Goal: Information Seeking & Learning: Learn about a topic

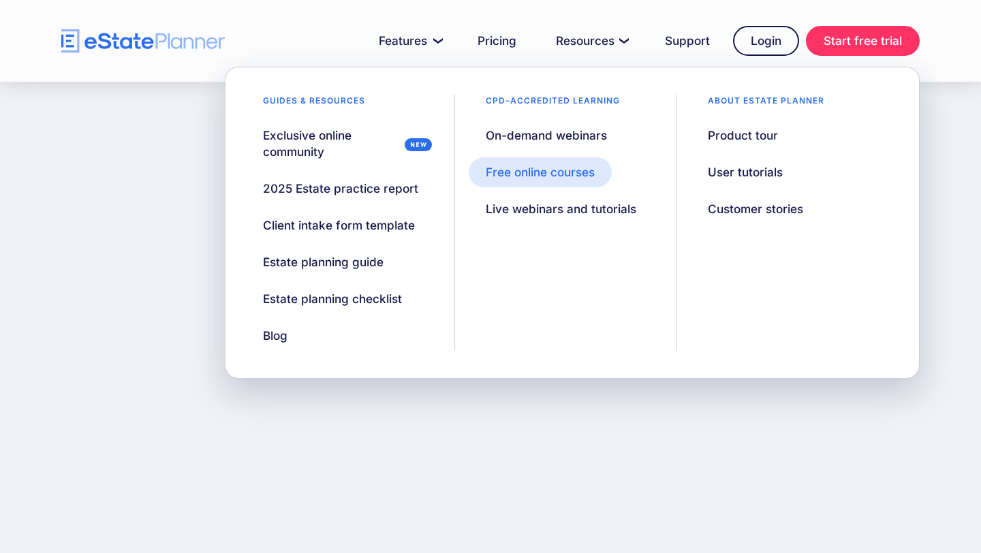
click at [557, 174] on div "Free online courses" at bounding box center [540, 172] width 109 height 16
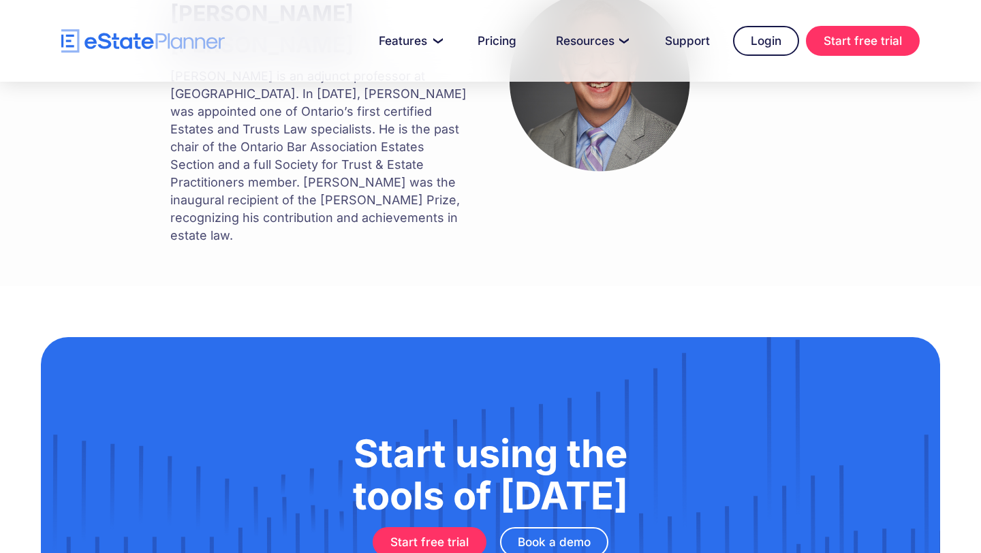
scroll to position [1298, 0]
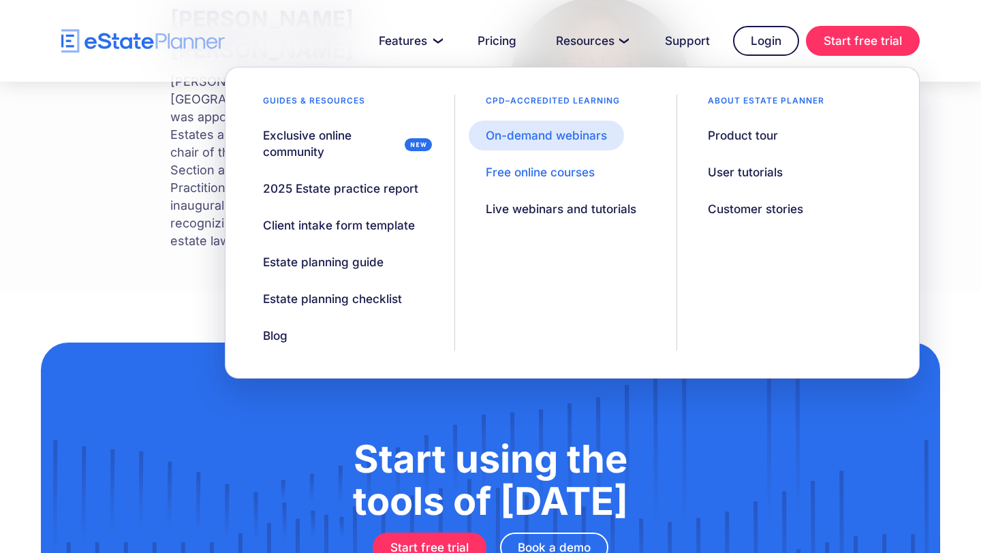
click at [558, 145] on link "On-demand webinars" at bounding box center [546, 136] width 155 height 30
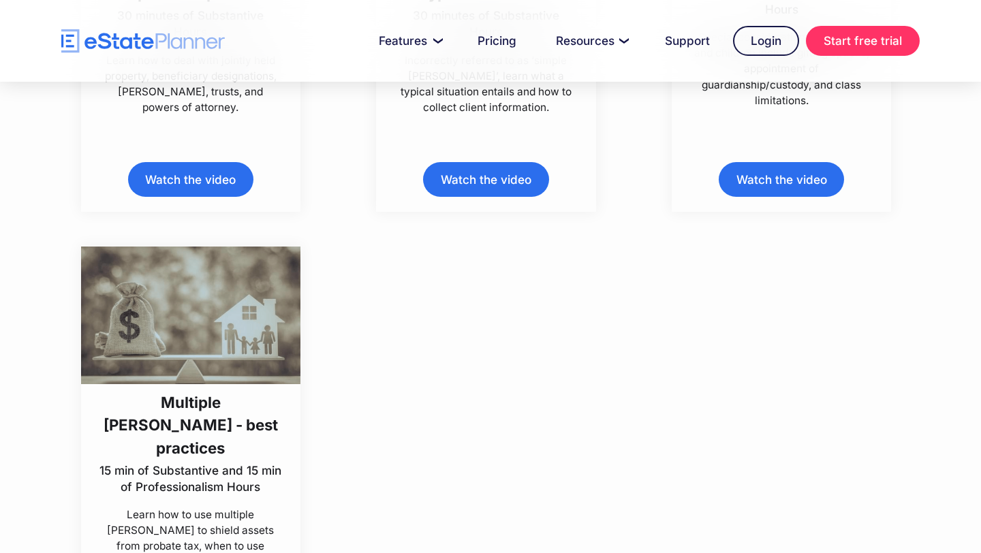
scroll to position [7109, 0]
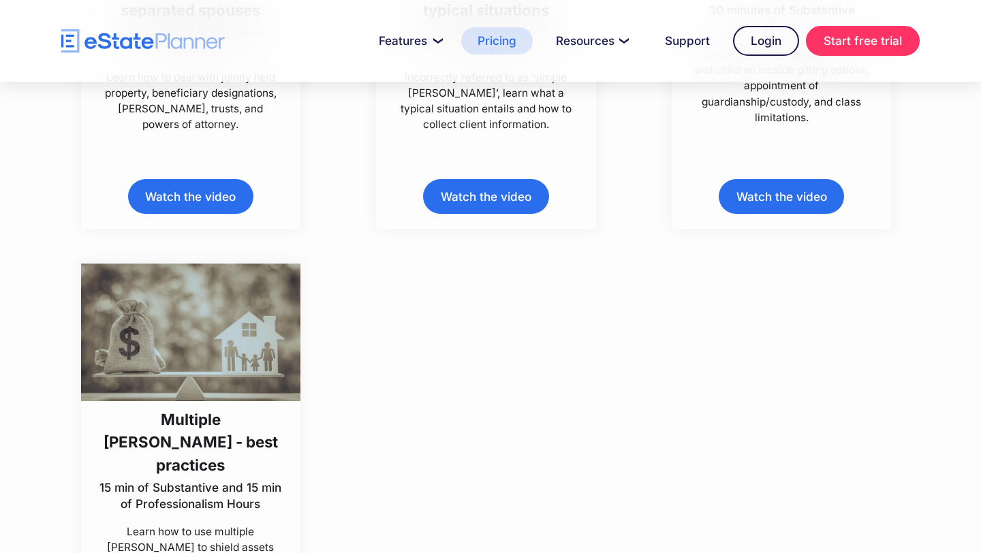
click at [496, 33] on link "Pricing" at bounding box center [497, 40] width 72 height 27
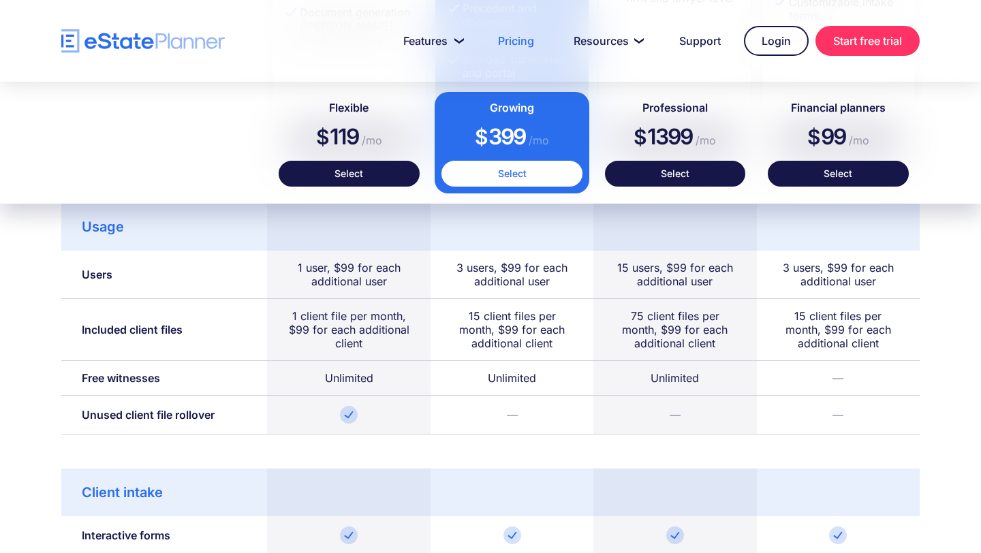
scroll to position [774, 0]
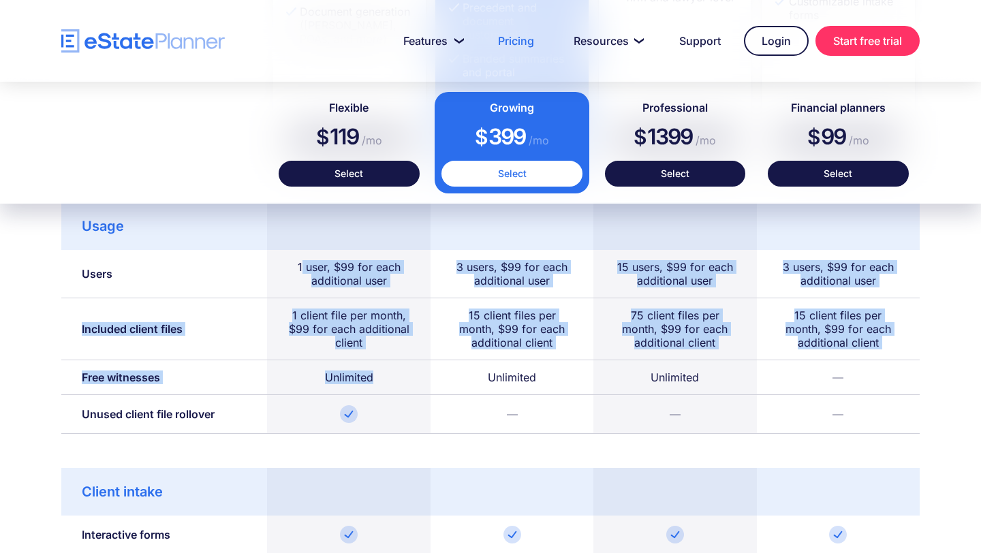
drag, startPoint x: 303, startPoint y: 265, endPoint x: 359, endPoint y: 391, distance: 138.2
click at [359, 391] on div "Usage Users 1 user, $99 for each additional user 3 users, $99 for each addition…" at bounding box center [490, 318] width 859 height 232
click at [359, 391] on div "Unlimited" at bounding box center [348, 377] width 163 height 35
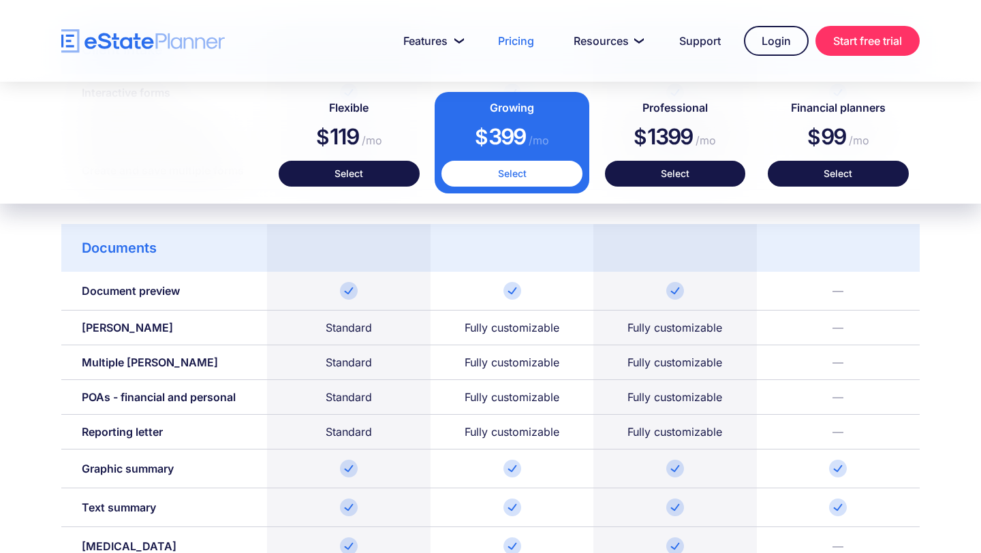
scroll to position [1216, 0]
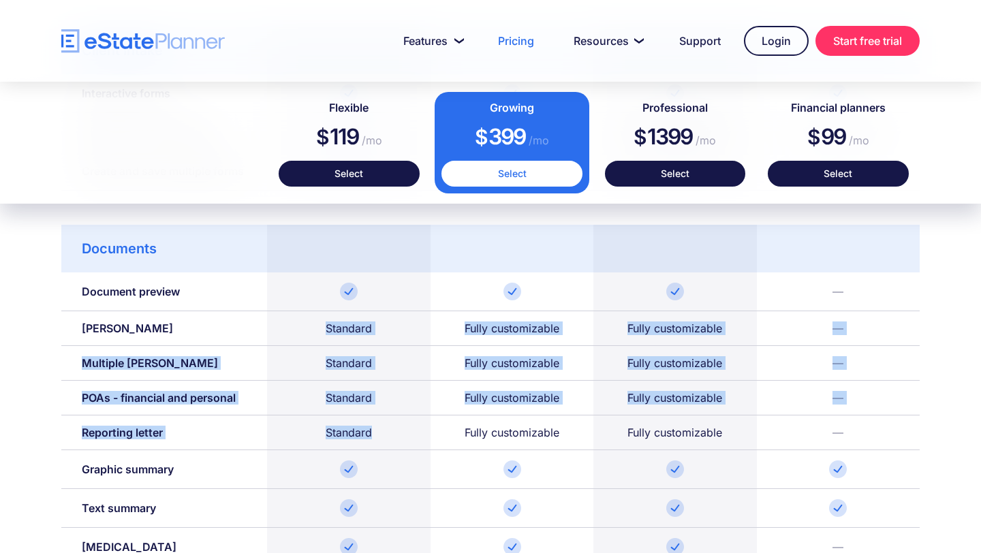
drag, startPoint x: 322, startPoint y: 335, endPoint x: 404, endPoint y: 444, distance: 135.7
click at [404, 444] on div "Documents Document preview — [PERSON_NAME] Standard Fully customizable Fully cu…" at bounding box center [490, 415] width 859 height 381
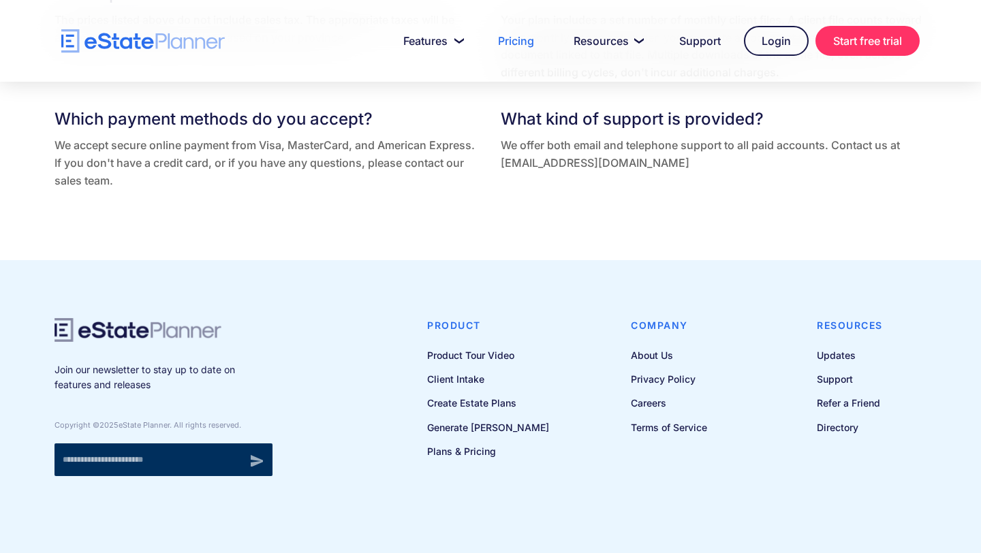
scroll to position [3008, 0]
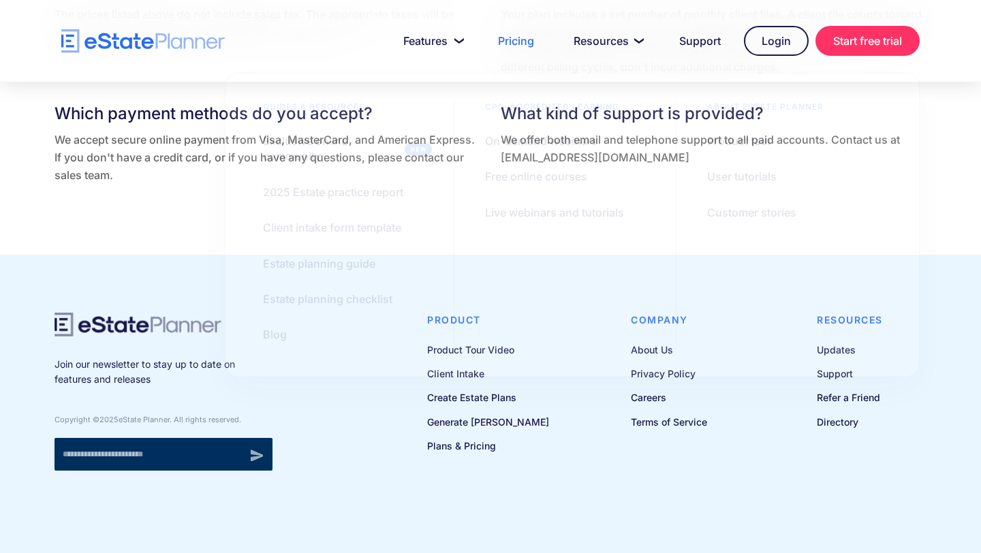
click at [506, 548] on div "Join our newsletter to stay up to date on features and releases Copyright © 202…" at bounding box center [490, 408] width 899 height 290
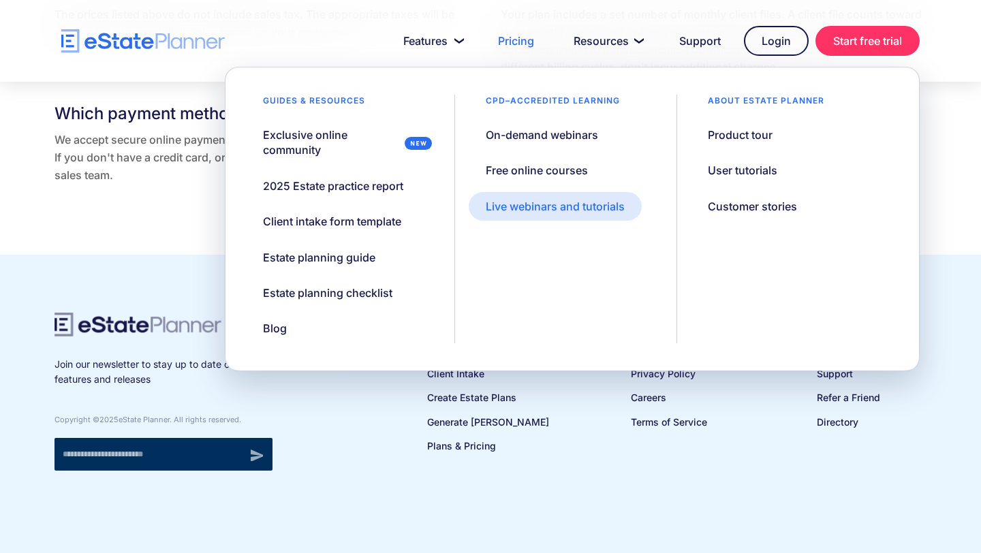
click at [585, 208] on div "Live webinars and tutorials" at bounding box center [555, 206] width 139 height 15
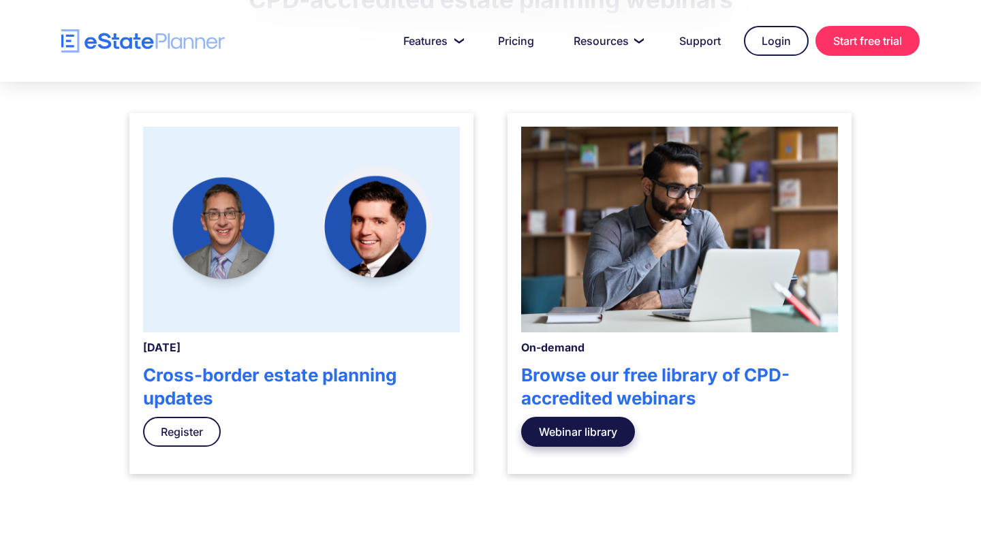
scroll to position [410, 0]
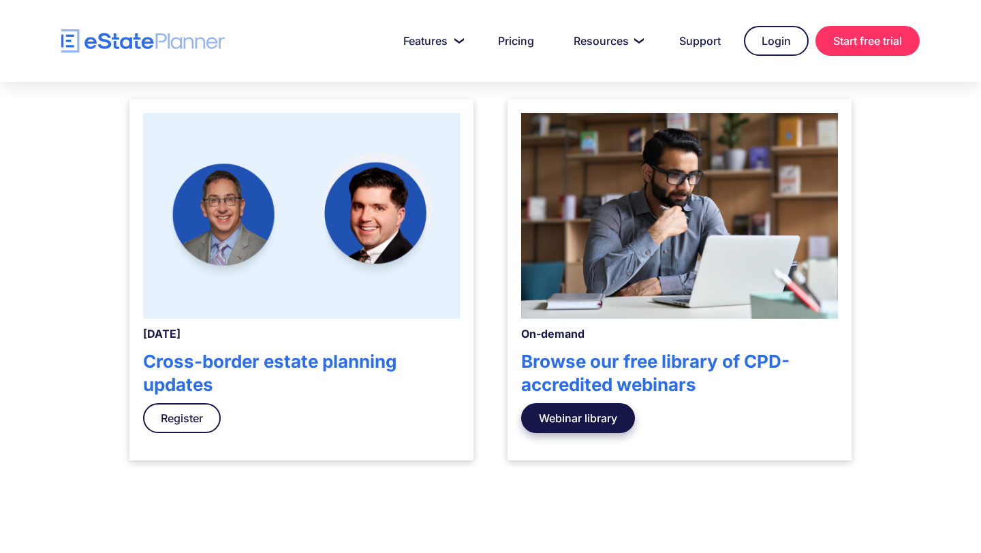
click at [572, 427] on link "Webinar library" at bounding box center [578, 418] width 114 height 30
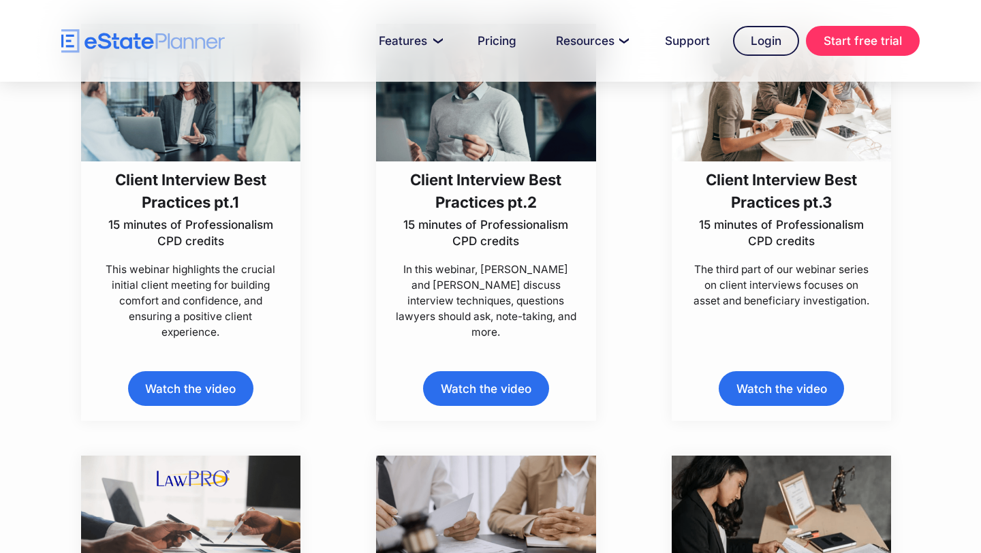
scroll to position [438, 0]
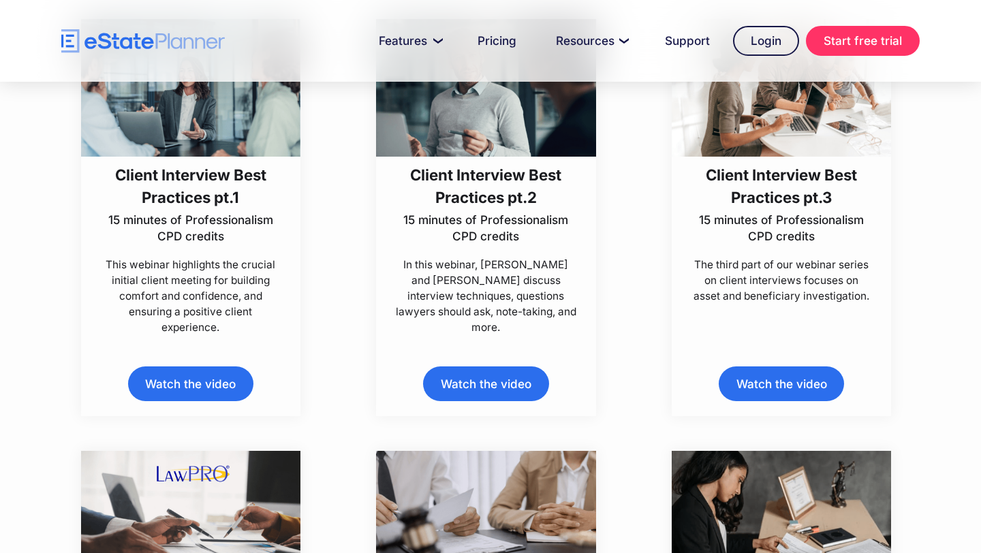
click at [207, 379] on link "Watch the video" at bounding box center [190, 384] width 125 height 35
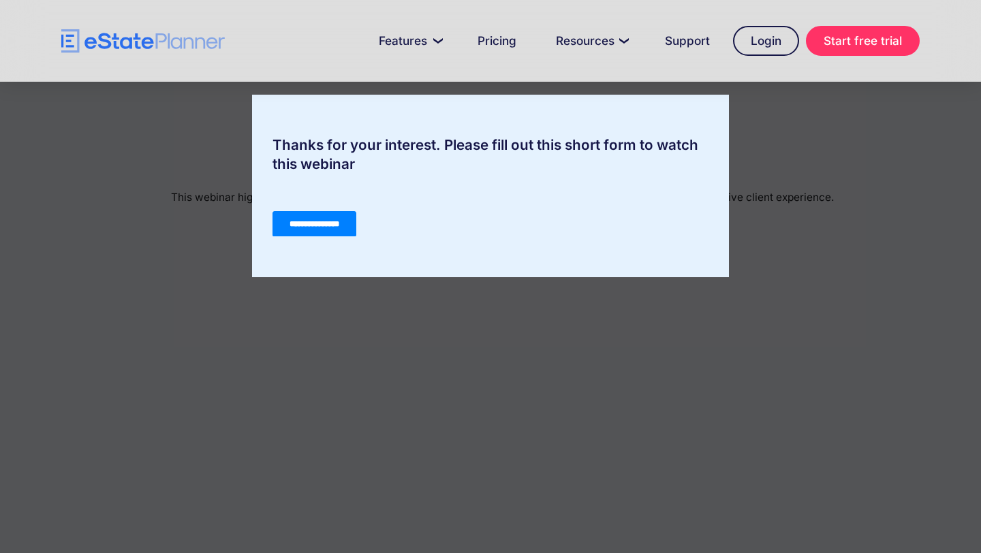
click at [317, 217] on input "**********" at bounding box center [315, 224] width 84 height 26
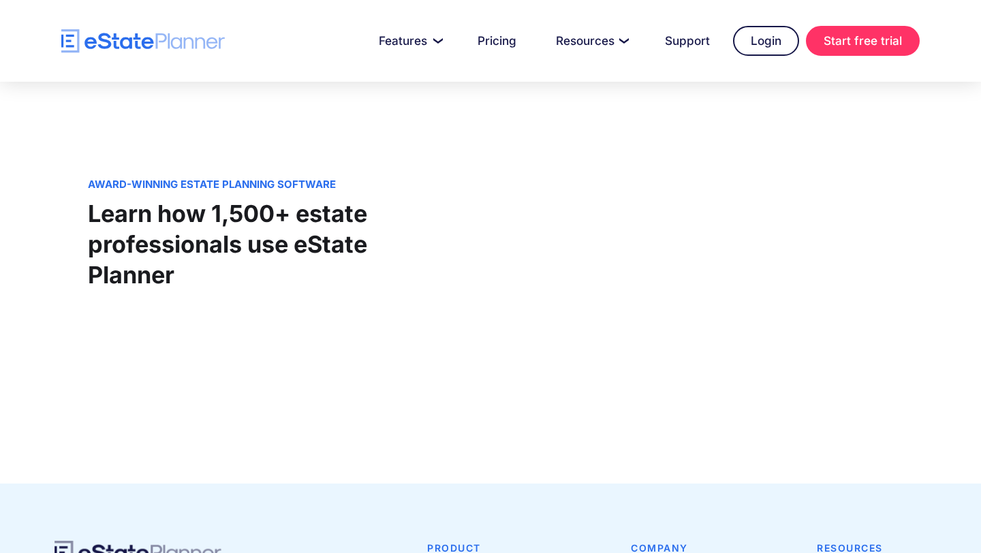
scroll to position [1011, 0]
